Goal: Task Accomplishment & Management: Manage account settings

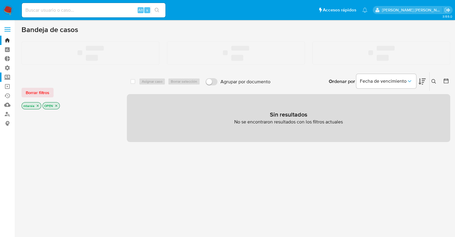
click at [12, 75] on label "Screening" at bounding box center [35, 76] width 71 height 9
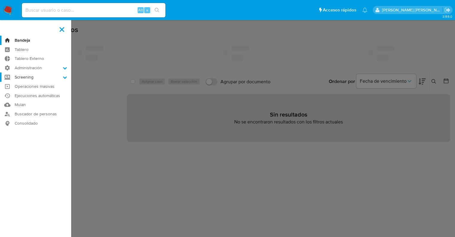
click at [0, 0] on input "Screening" at bounding box center [0, 0] width 0 height 0
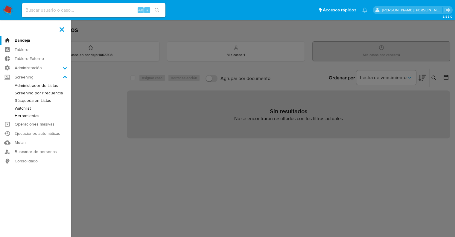
click at [17, 85] on link "Administrador de Listas" at bounding box center [35, 85] width 71 height 7
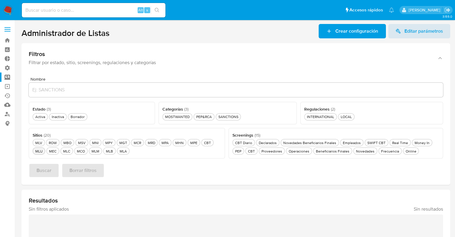
click at [40, 153] on div "MLU MLU" at bounding box center [39, 150] width 10 height 5
click at [209, 117] on div "PEP&RCA PEP&RCA" at bounding box center [204, 116] width 18 height 5
click at [56, 173] on button "Buscar" at bounding box center [44, 170] width 31 height 14
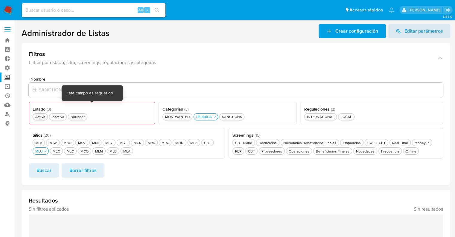
click at [39, 118] on div "Activa Activa" at bounding box center [40, 116] width 12 height 5
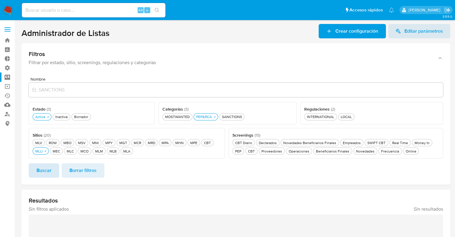
click at [49, 165] on span "Buscar" at bounding box center [44, 170] width 15 height 13
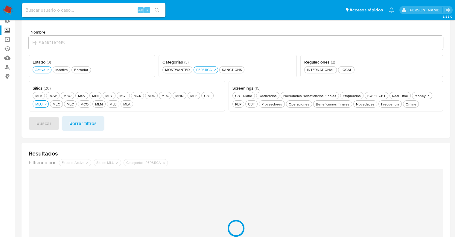
scroll to position [119, 0]
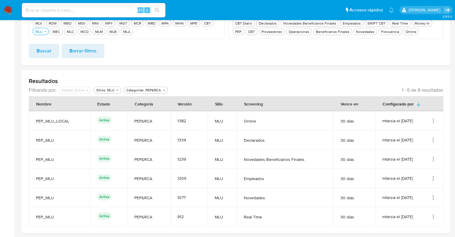
click at [436, 119] on icon "Acciones" at bounding box center [433, 121] width 6 height 6
click at [426, 133] on button "Ver detalles" at bounding box center [409, 135] width 54 height 16
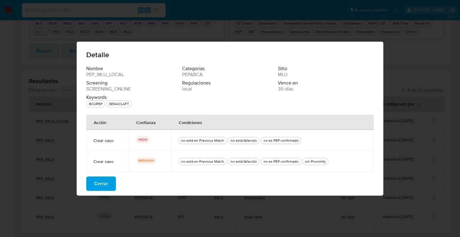
click at [111, 181] on button "Cerrar" at bounding box center [101, 183] width 30 height 14
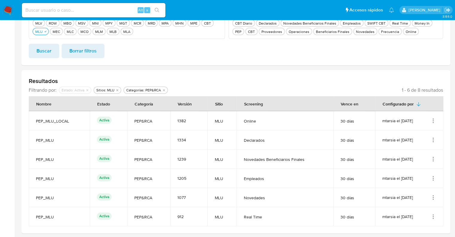
click at [432, 214] on icon "Acciones" at bounding box center [433, 216] width 6 height 6
click at [427, 167] on button "Ver detalles" at bounding box center [409, 171] width 54 height 16
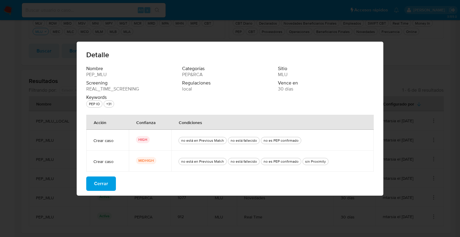
click at [110, 181] on button "Cerrar" at bounding box center [101, 183] width 30 height 14
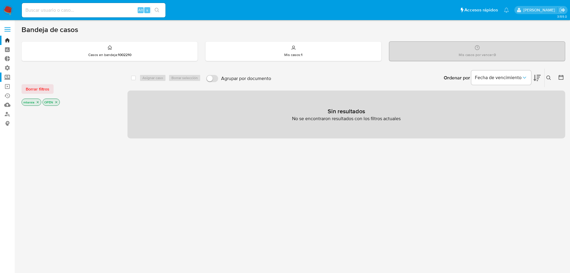
click at [12, 76] on label "Screening" at bounding box center [35, 76] width 71 height 9
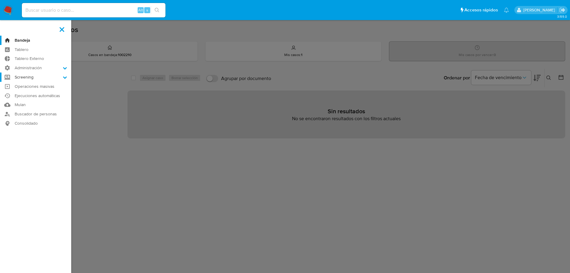
click at [0, 0] on input "Screening" at bounding box center [0, 0] width 0 height 0
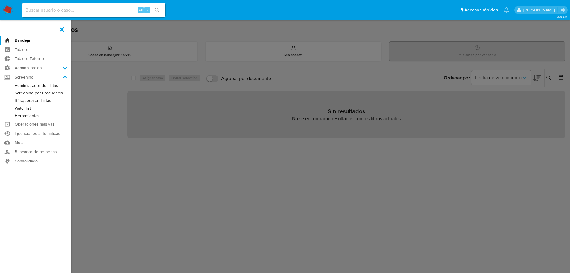
click at [15, 83] on link "Administrador de Listas" at bounding box center [35, 85] width 71 height 7
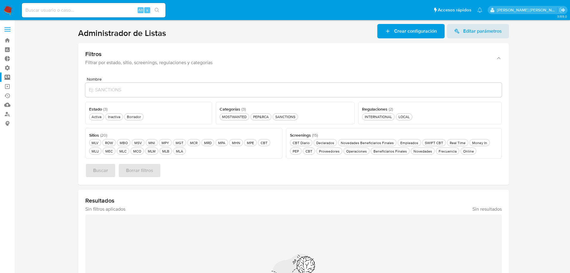
click at [170, 7] on ul "Pausado Ver notificaciones Alt s Accesos rápidos Presiona las siguientes teclas…" at bounding box center [252, 9] width 467 height 15
click at [181, 8] on ul "Pausado Ver notificaciones Alt s Accesos rápidos Presiona las siguientes teclas…" at bounding box center [252, 9] width 467 height 15
click at [127, 150] on div "MLC MLC" at bounding box center [123, 150] width 10 height 5
click at [267, 118] on div "PEP&RCA PEP&RCA" at bounding box center [261, 116] width 18 height 5
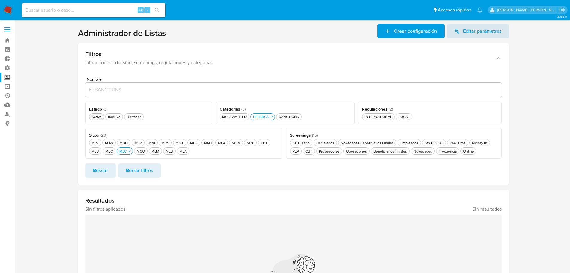
click at [95, 117] on div "Activa Activa" at bounding box center [96, 116] width 12 height 5
click at [441, 153] on div "Frecuencia Frecuencia" at bounding box center [448, 150] width 20 height 5
click at [112, 173] on button "Buscar" at bounding box center [100, 170] width 31 height 14
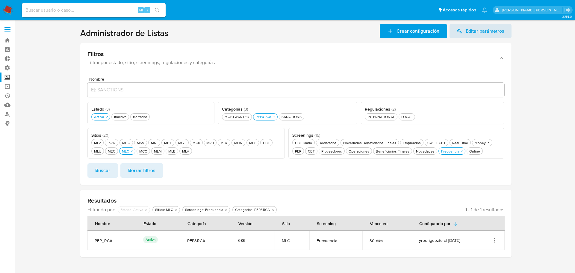
click at [496, 239] on icon "Acciones" at bounding box center [494, 240] width 6 height 6
click at [490, 197] on button "Ver detalles" at bounding box center [470, 194] width 54 height 16
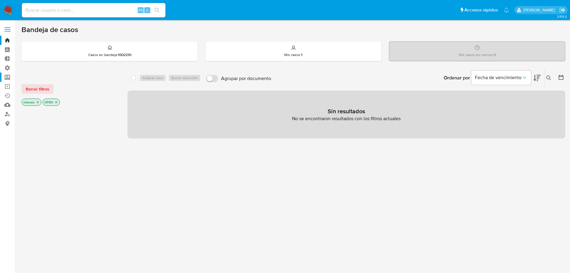
click at [10, 77] on label "Screening" at bounding box center [35, 76] width 71 height 9
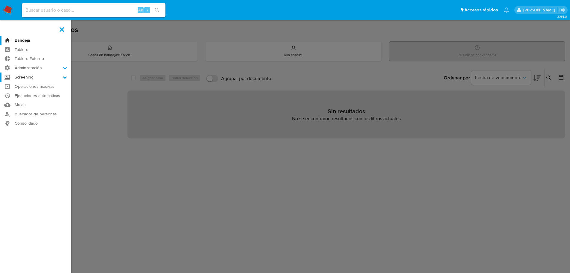
click at [0, 0] on input "Screening" at bounding box center [0, 0] width 0 height 0
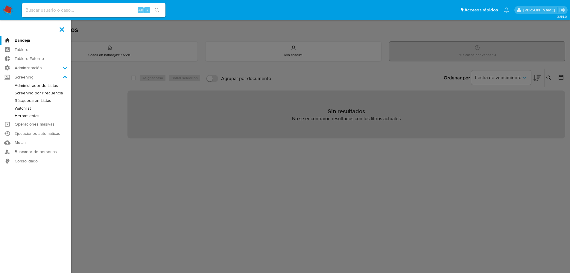
click at [18, 84] on link "Administrador de Listas" at bounding box center [35, 85] width 71 height 7
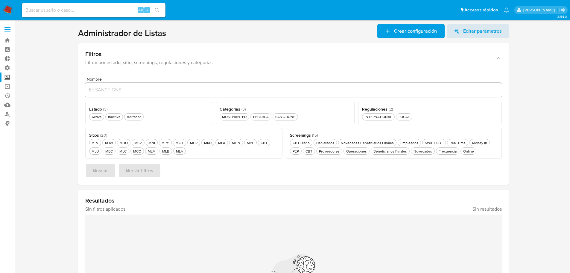
click at [369, 72] on div "Nombre Estado ( 3 ) Este campo es requerido Activa Activa Inactiva Inactiva Bor…" at bounding box center [293, 128] width 431 height 113
click at [95, 116] on div "Activa Activa" at bounding box center [96, 116] width 12 height 5
click at [267, 118] on div "PEP&RCA PEP&RCA" at bounding box center [261, 116] width 18 height 5
click at [125, 153] on div "MLC MLC" at bounding box center [123, 150] width 10 height 5
click at [105, 166] on span "Buscar" at bounding box center [100, 170] width 15 height 13
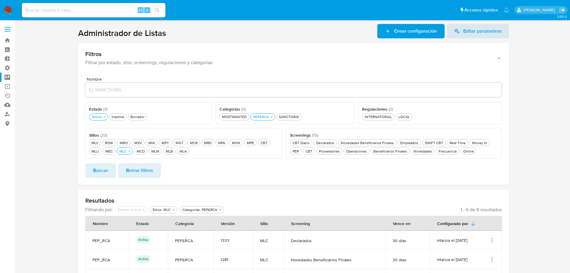
click at [68, 166] on section at bounding box center [294, 195] width 544 height 343
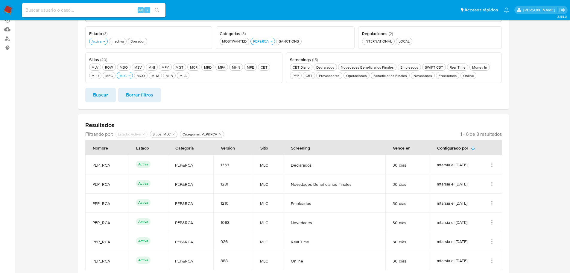
scroll to position [90, 0]
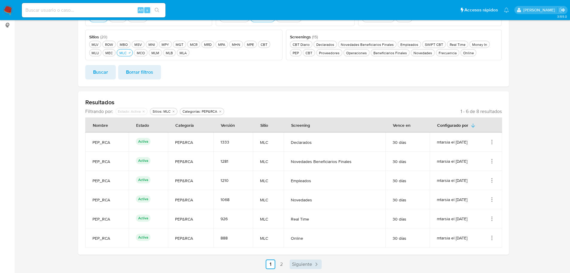
click at [300, 265] on span "Siguiente" at bounding box center [302, 264] width 20 height 5
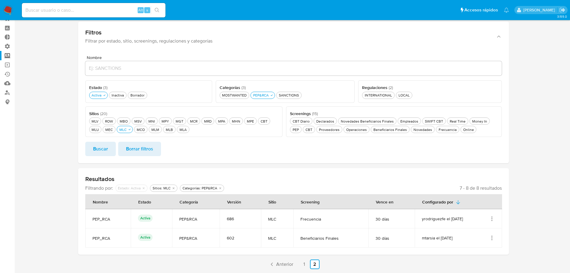
click at [489, 239] on icon "Acciones" at bounding box center [492, 238] width 6 height 6
click at [478, 196] on button "Ver detalles" at bounding box center [468, 192] width 54 height 16
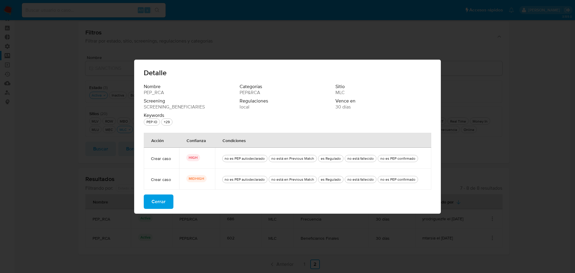
click at [168, 201] on button "Cerrar" at bounding box center [159, 201] width 30 height 14
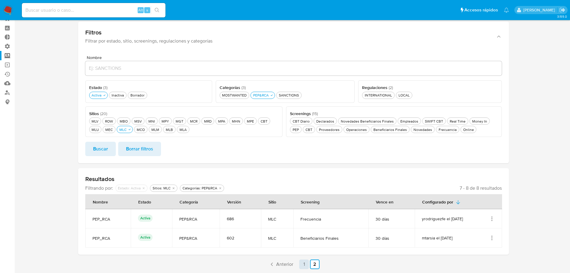
click at [305, 263] on link "1" at bounding box center [304, 264] width 10 height 10
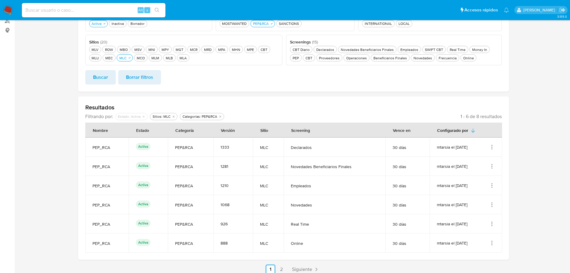
scroll to position [98, 0]
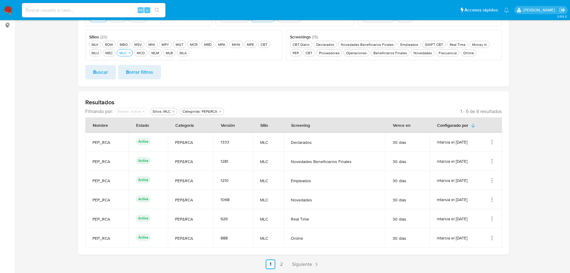
click at [493, 216] on icon "Acciones" at bounding box center [492, 218] width 6 height 6
click at [472, 169] on button "Ver detalles" at bounding box center [468, 173] width 54 height 16
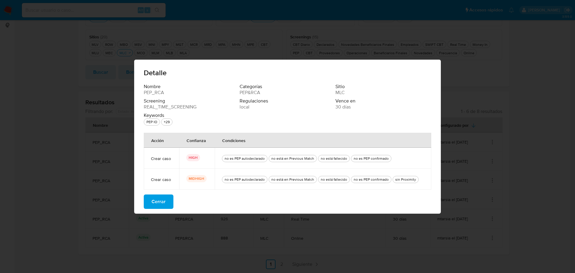
click at [168, 194] on button "Cerrar" at bounding box center [159, 201] width 30 height 14
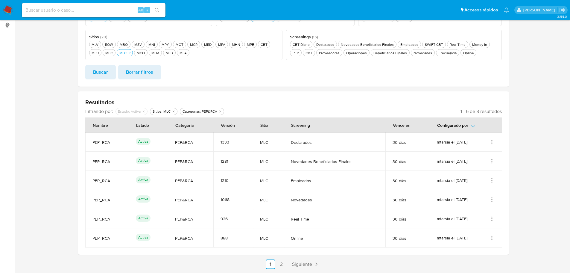
click at [75, 111] on section at bounding box center [294, 97] width 544 height 343
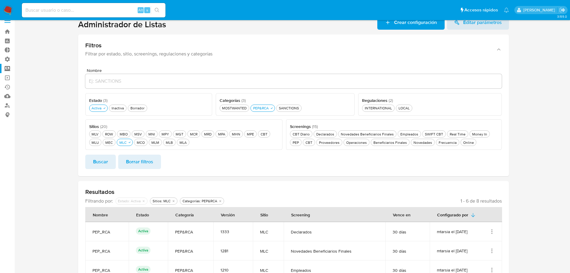
scroll to position [8, 0]
click at [143, 110] on div "Borrador Borrador" at bounding box center [137, 108] width 16 height 5
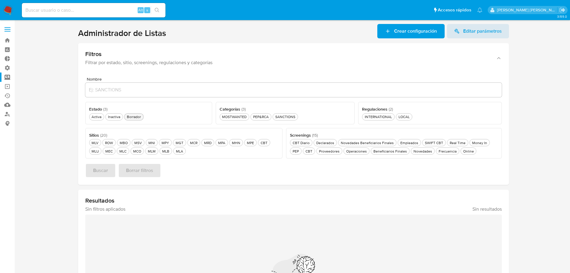
click at [137, 118] on div "Borrador Borrador" at bounding box center [134, 116] width 16 height 5
click at [124, 153] on div "MLC MLC" at bounding box center [123, 150] width 10 height 5
click at [441, 150] on div "Frecuencia Frecuencia" at bounding box center [449, 150] width 20 height 5
click at [268, 118] on div "PEP&RCA PEP&RCA" at bounding box center [263, 116] width 18 height 5
click at [105, 169] on span "Buscar" at bounding box center [100, 170] width 15 height 13
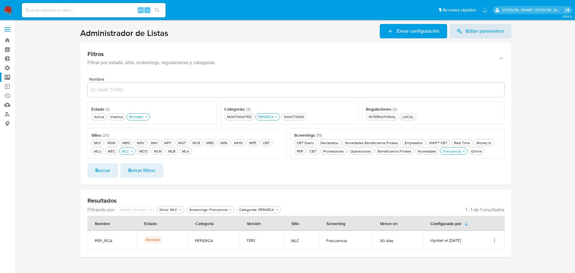
click at [494, 241] on icon "Acciones" at bounding box center [494, 240] width 6 height 6
click at [479, 212] on button "Activar" at bounding box center [470, 210] width 54 height 16
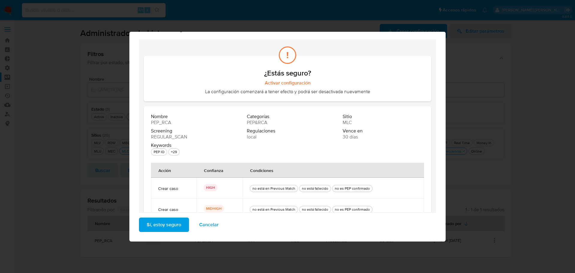
scroll to position [36, 0]
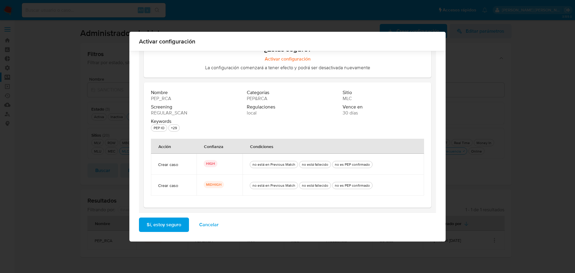
click at [180, 224] on button "Sí, estoy seguro" at bounding box center [164, 224] width 50 height 14
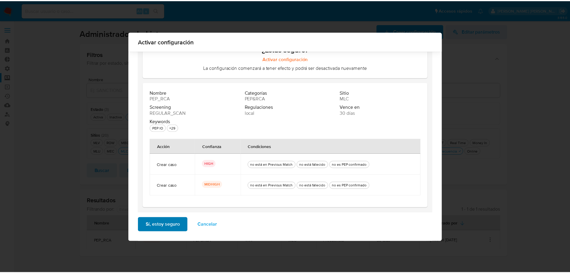
scroll to position [0, 0]
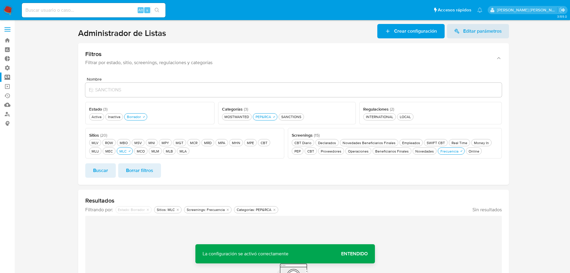
click at [344, 253] on span "Entendido" at bounding box center [354, 253] width 27 height 0
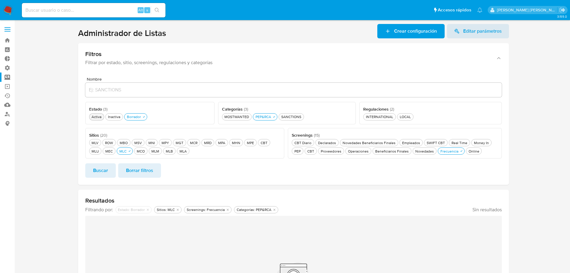
click at [97, 116] on div "Activa Activa" at bounding box center [96, 116] width 12 height 5
click at [146, 115] on icon "button" at bounding box center [148, 117] width 4 height 4
click at [112, 174] on button "Buscar" at bounding box center [100, 170] width 31 height 14
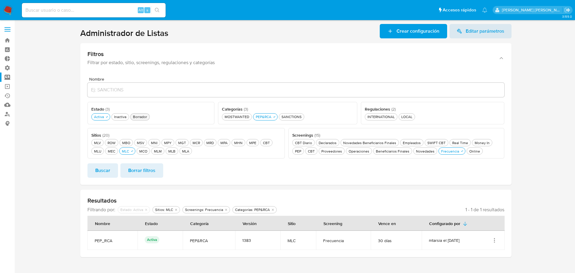
click at [494, 237] on icon "Acciones" at bounding box center [494, 240] width 6 height 6
click at [490, 194] on button "Ver detalles" at bounding box center [470, 194] width 54 height 16
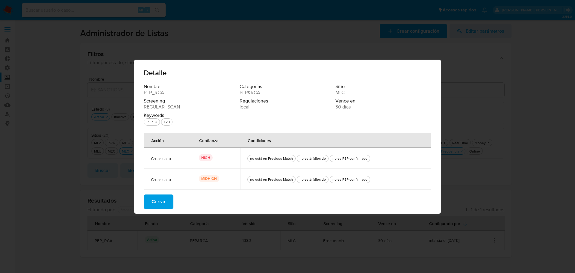
click at [169, 201] on button "Cerrar" at bounding box center [159, 201] width 30 height 14
